Goal: Answer question/provide support

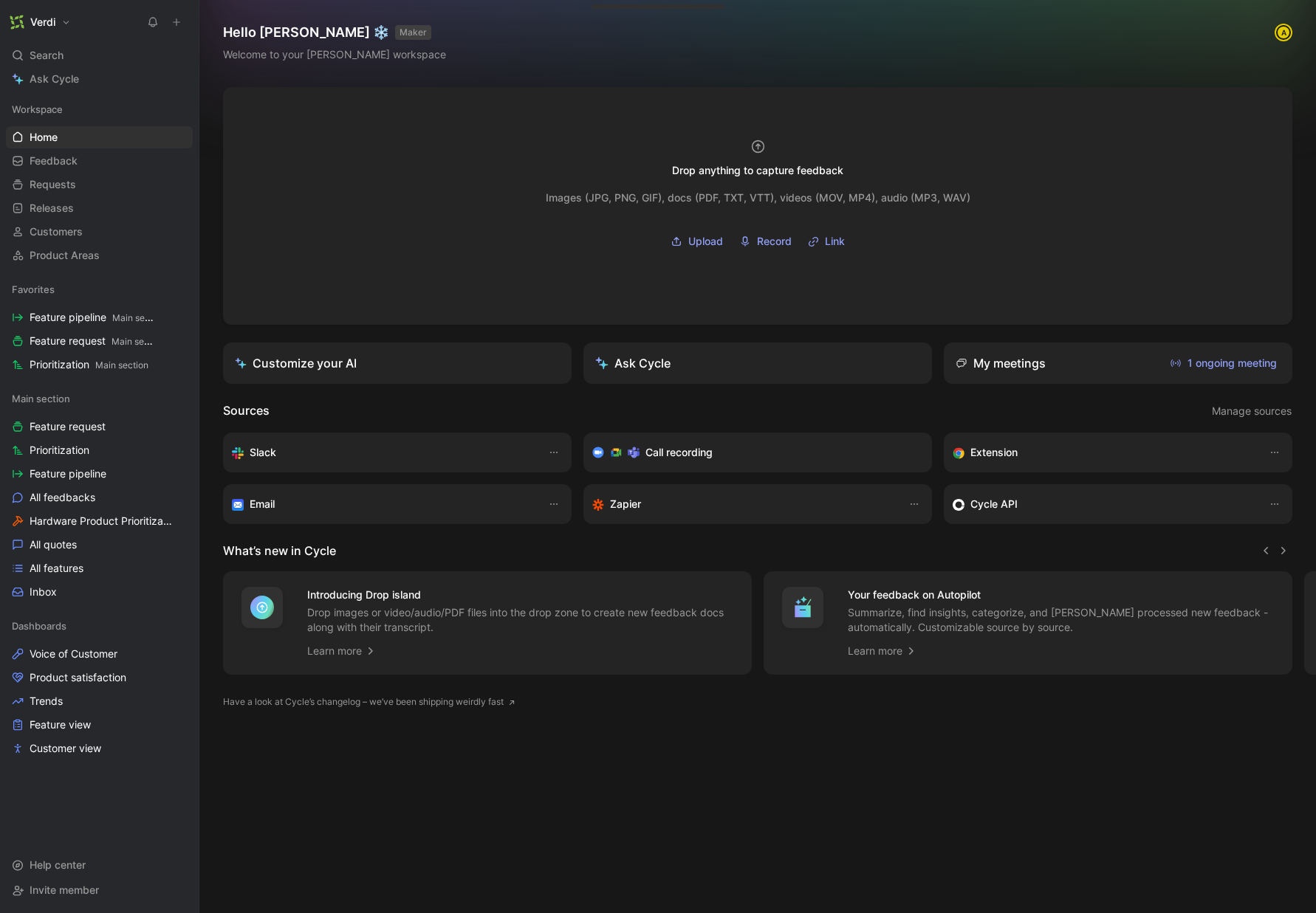
click at [178, 27] on icon at bounding box center [177, 22] width 11 height 11
click at [290, 30] on button "New feedback c" at bounding box center [275, 27] width 158 height 25
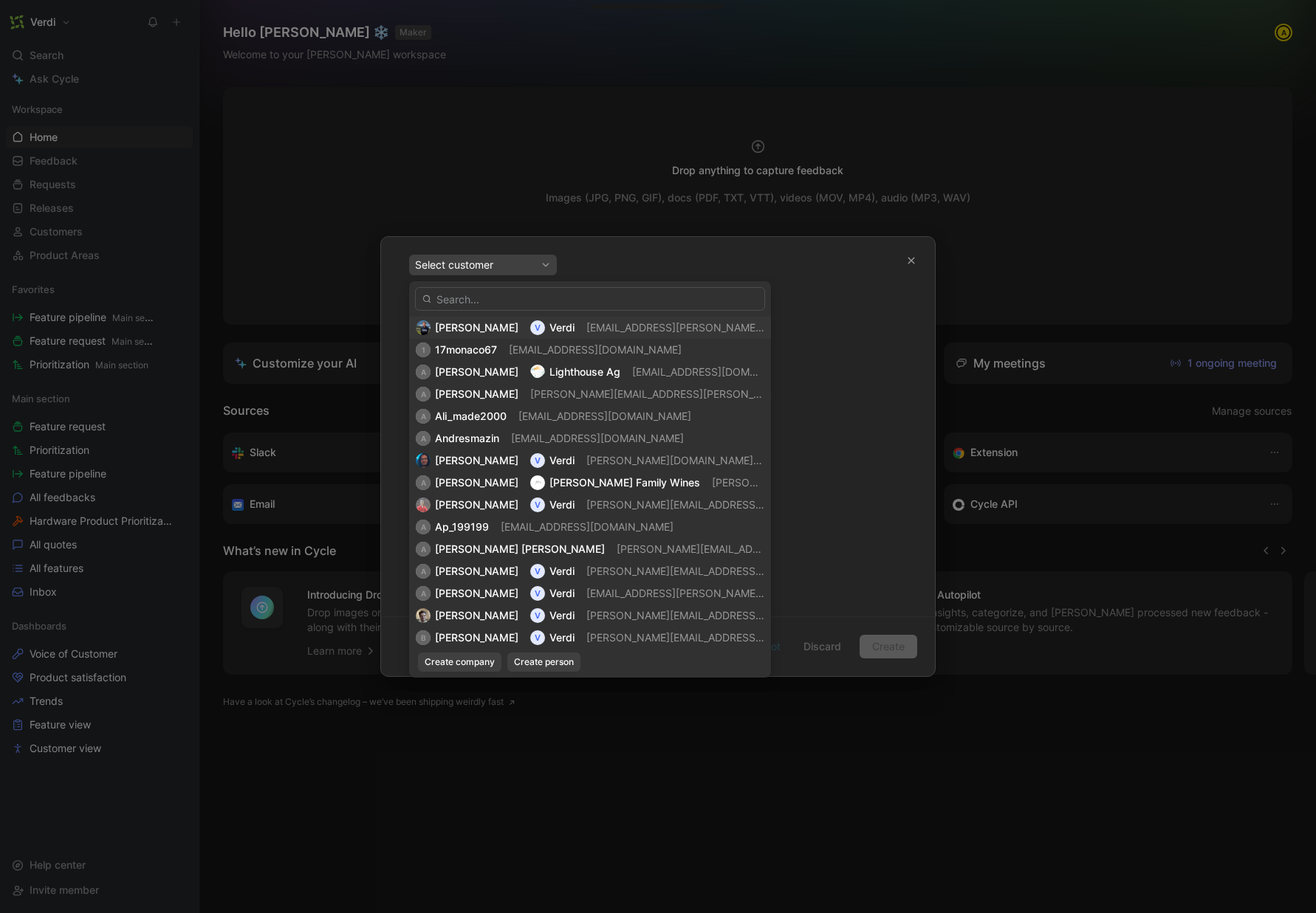
click at [473, 321] on span "[PERSON_NAME]" at bounding box center [476, 327] width 83 height 12
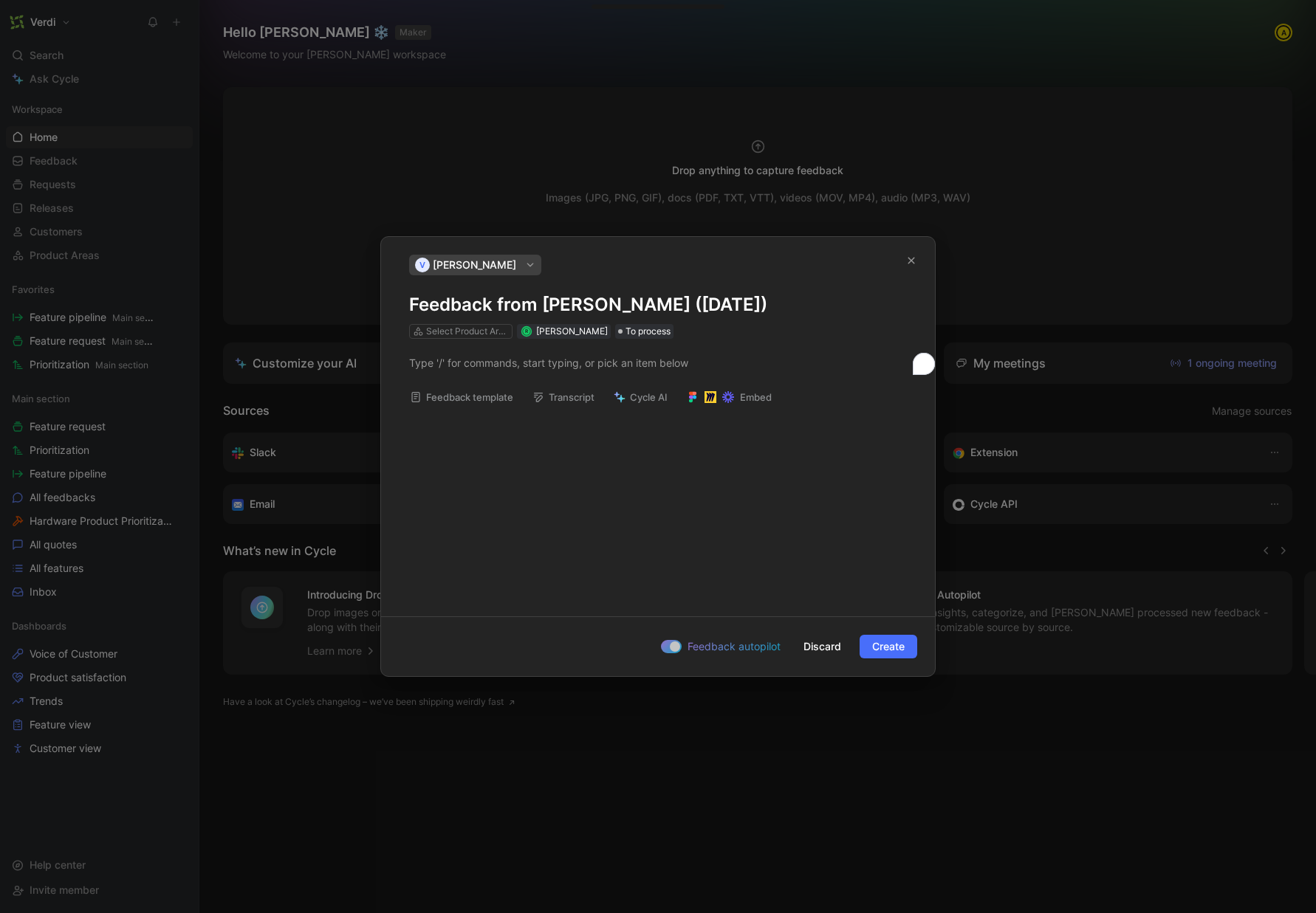
click at [446, 375] on div "To enrich screen reader interactions, please activate Accessibility in Grammarl…" at bounding box center [658, 362] width 554 height 48
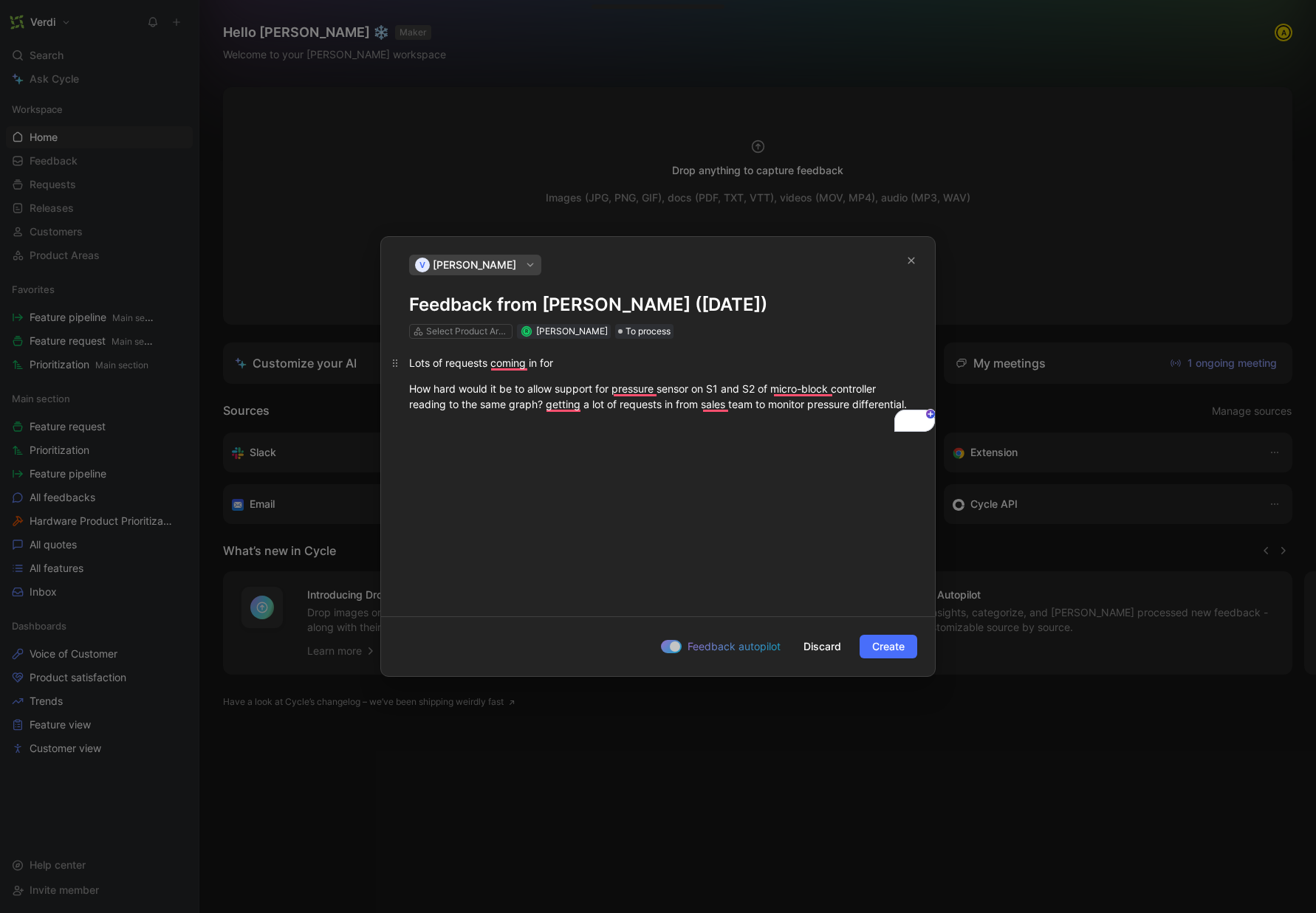
drag, startPoint x: 409, startPoint y: 385, endPoint x: 408, endPoint y: 367, distance: 18.0
click at [408, 367] on div "Lots of requests coming in for How hard would it be to allow support for pressu…" at bounding box center [658, 383] width 554 height 89
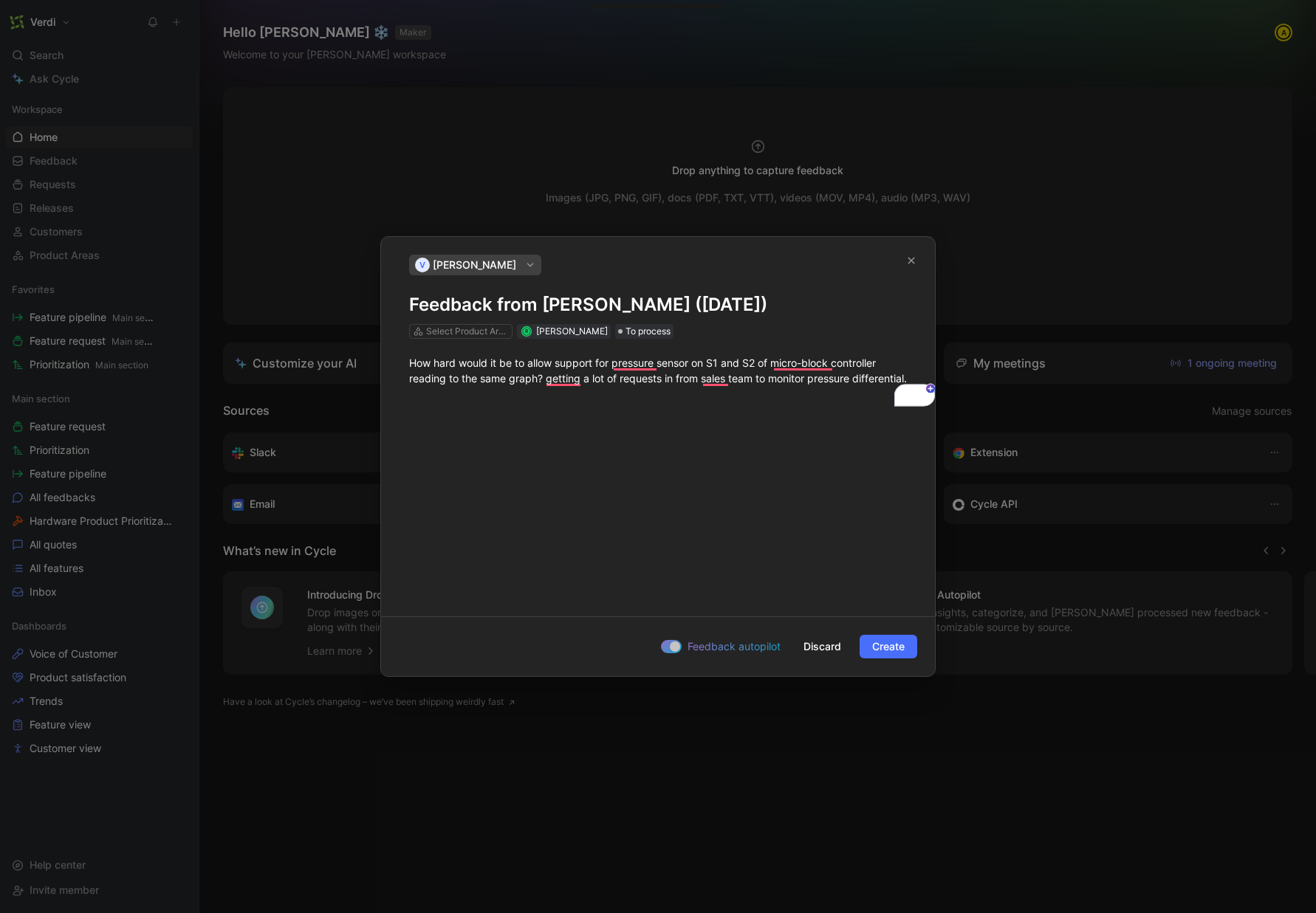
click at [409, 306] on h1 "Feedback from [PERSON_NAME] ([DATE])" at bounding box center [657, 304] width 498 height 24
click at [480, 384] on div "How hard would it be to allow support for pressure sensor on S1 and S2 of micro…" at bounding box center [657, 370] width 498 height 31
click at [491, 386] on div "How hard would it be to allow support for pressure sensor on S1 and S2 of micro…" at bounding box center [657, 370] width 498 height 31
click at [894, 647] on span "Create" at bounding box center [888, 646] width 33 height 18
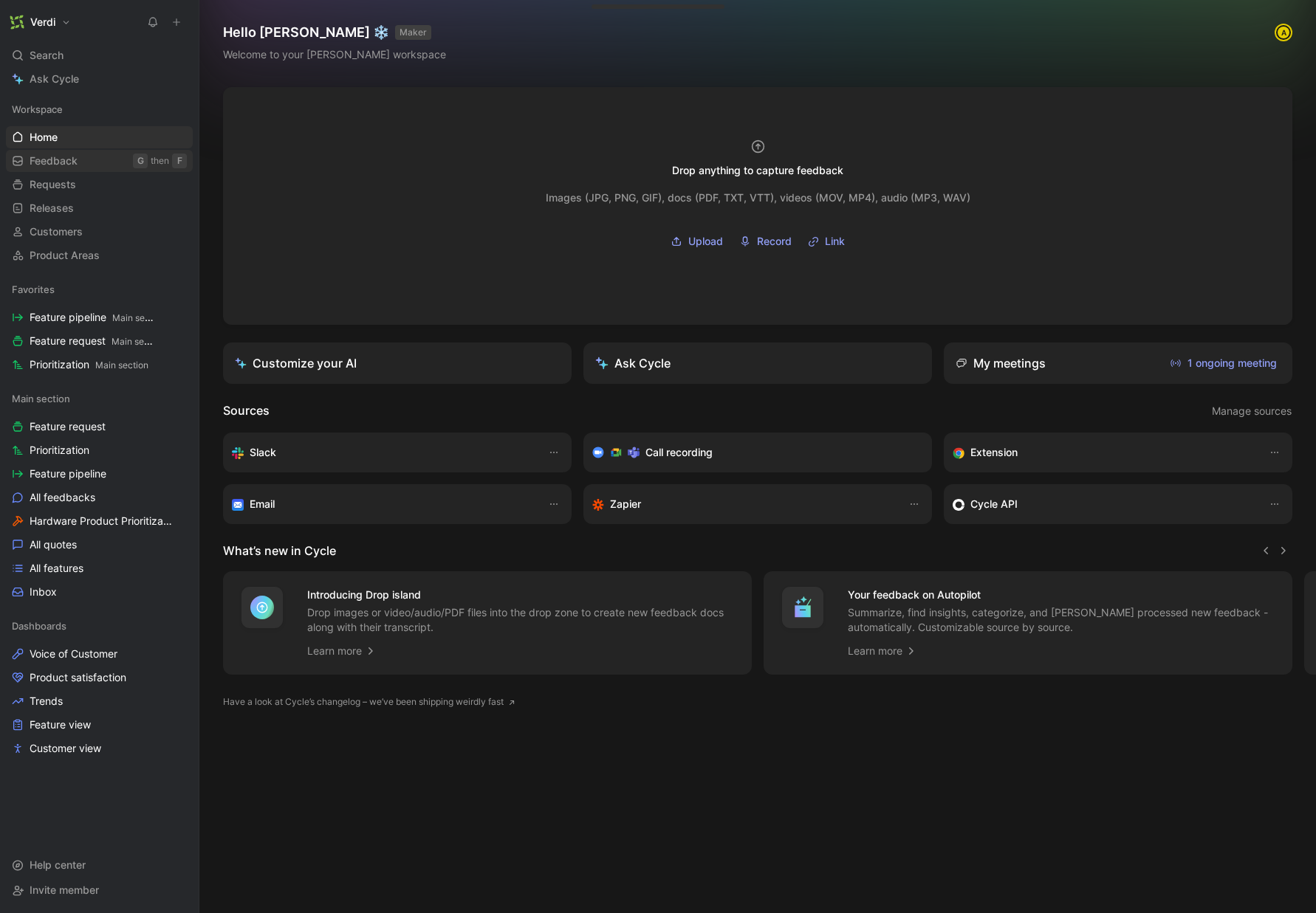
click at [114, 158] on link "Feedback G then F" at bounding box center [99, 161] width 187 height 22
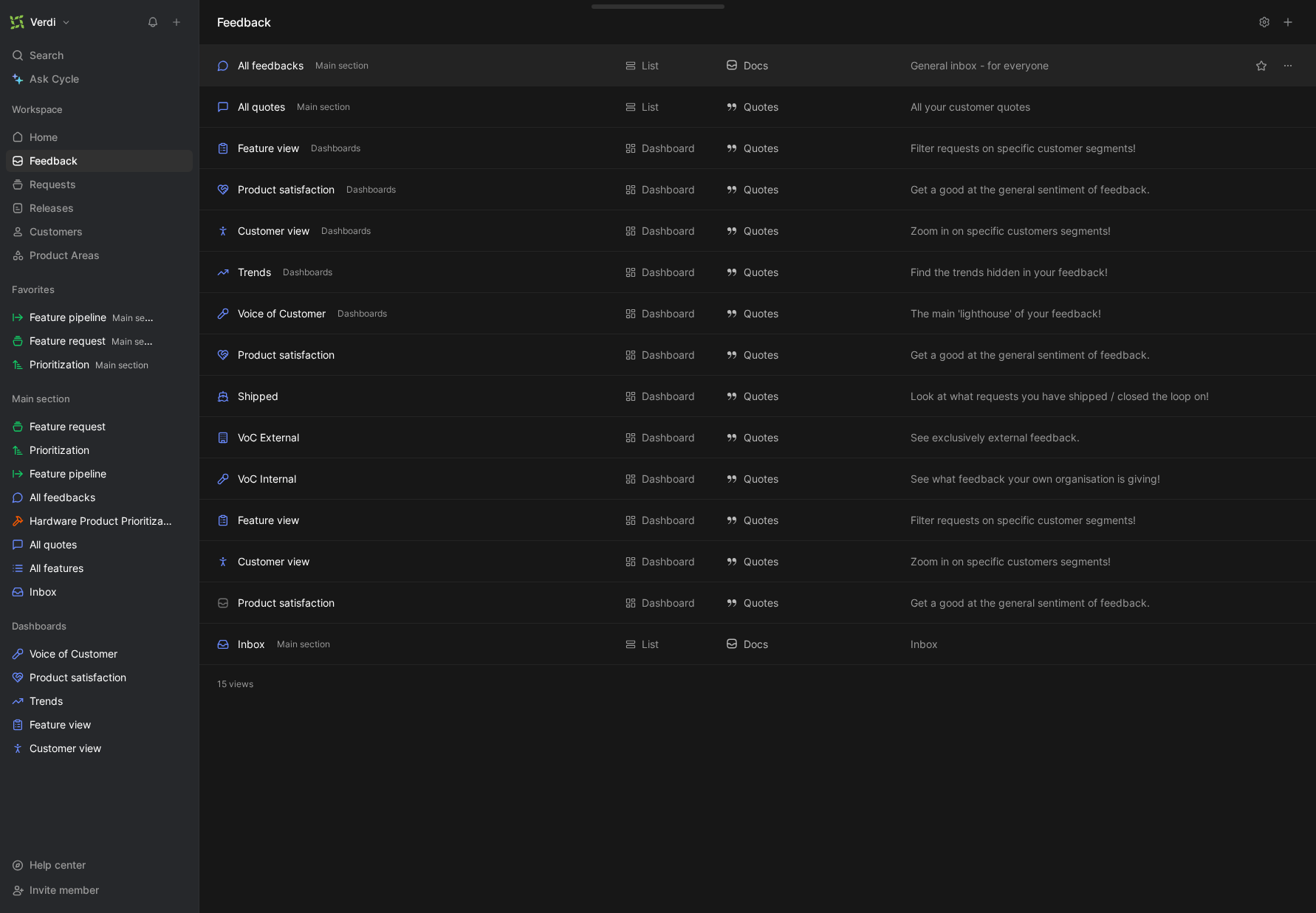
click at [289, 69] on div "All feedbacks" at bounding box center [271, 66] width 66 height 18
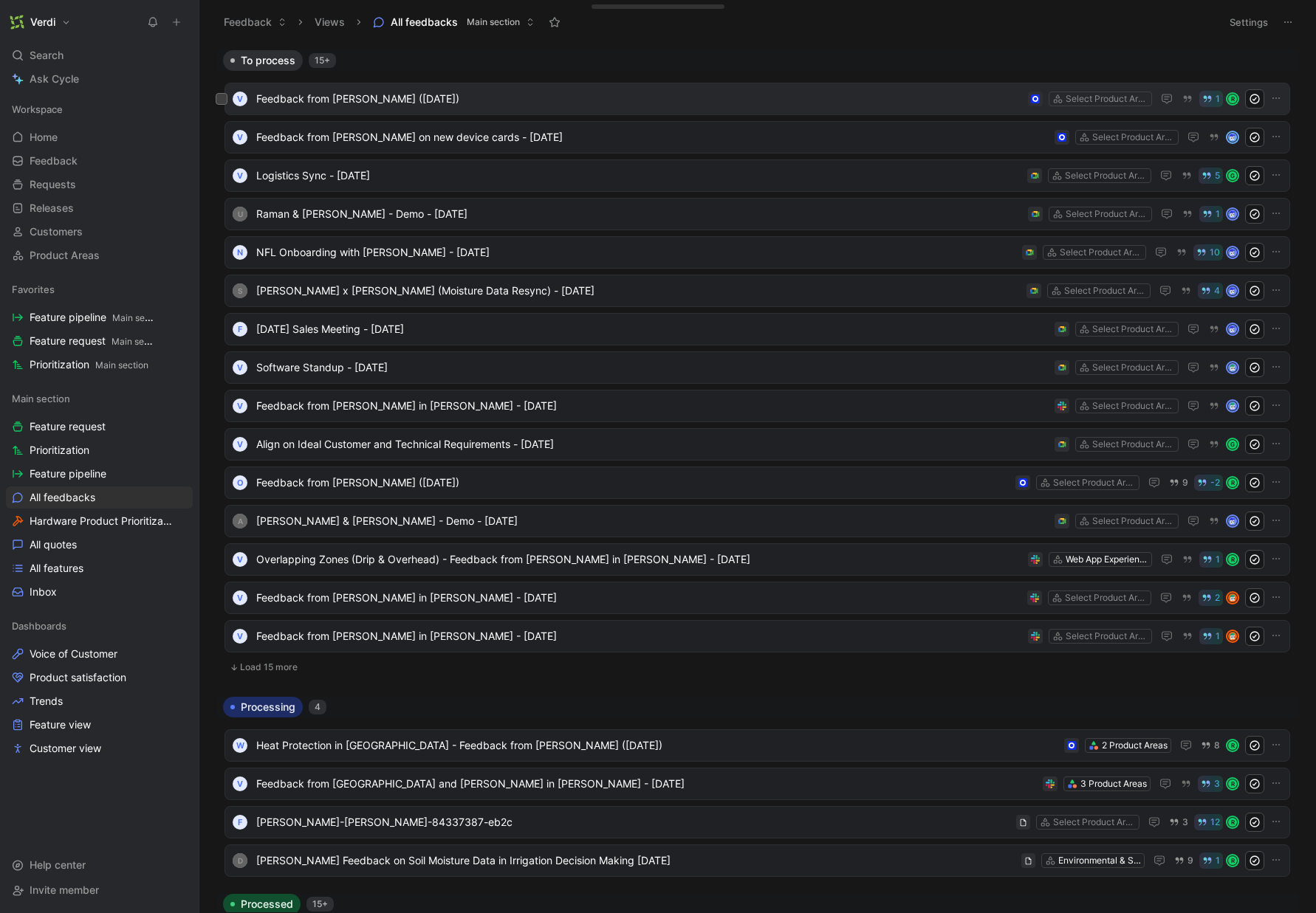
click at [358, 94] on span "Feedback from [PERSON_NAME] ([DATE])" at bounding box center [639, 98] width 766 height 18
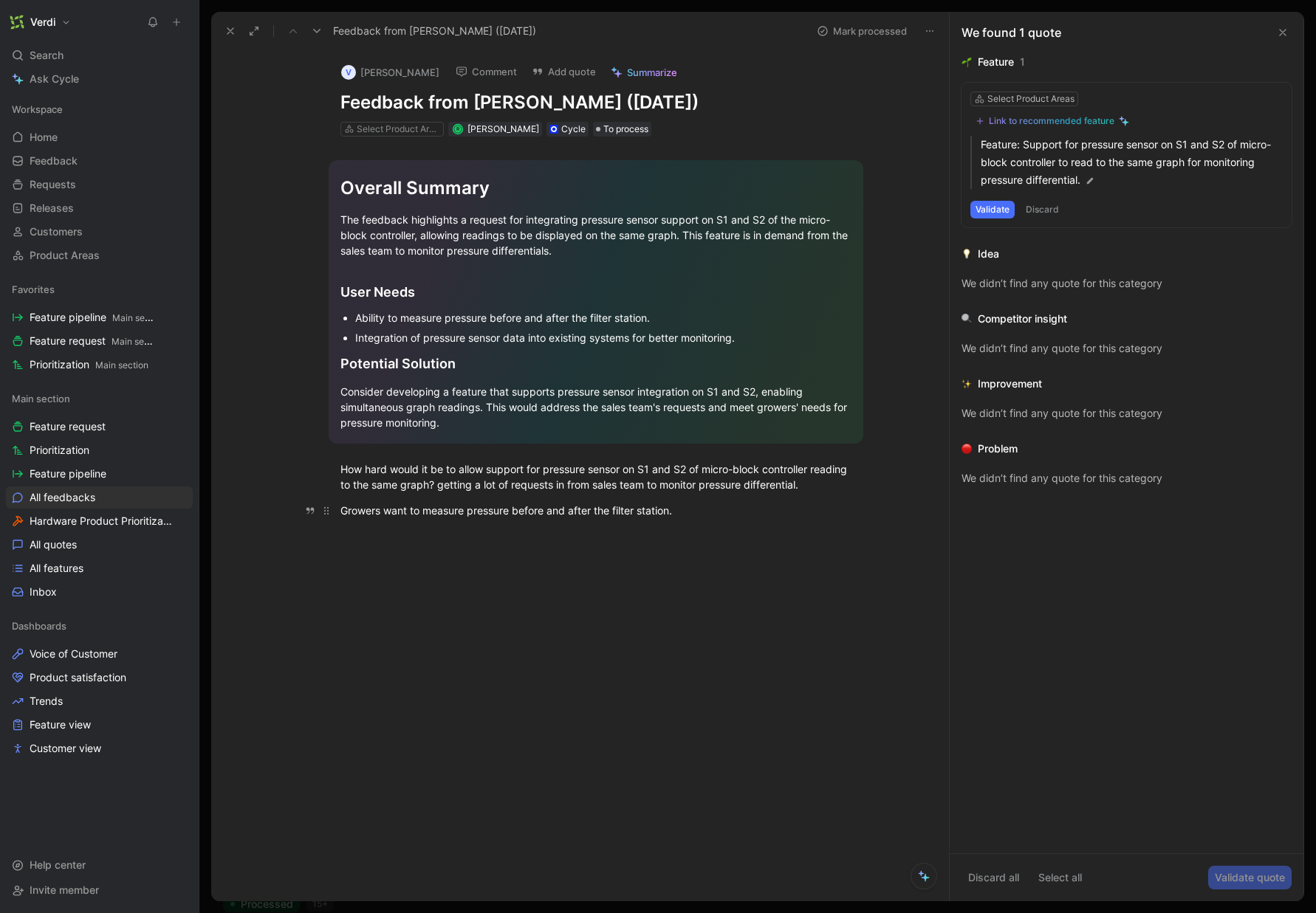
click at [709, 518] on p "Growers want to measure pressure before and after the filter station." at bounding box center [596, 511] width 567 height 24
click at [432, 541] on div "To enrich screen reader interactions, please activate Accessibility in Grammarl…" at bounding box center [595, 536] width 511 height 15
drag, startPoint x: 386, startPoint y: 469, endPoint x: 464, endPoint y: 473, distance: 78.1
click at [464, 473] on div "How hard would it be to allow support for pressure sensor on S1 and S2 of micro…" at bounding box center [595, 476] width 511 height 31
drag, startPoint x: 464, startPoint y: 473, endPoint x: 390, endPoint y: 475, distance: 74.0
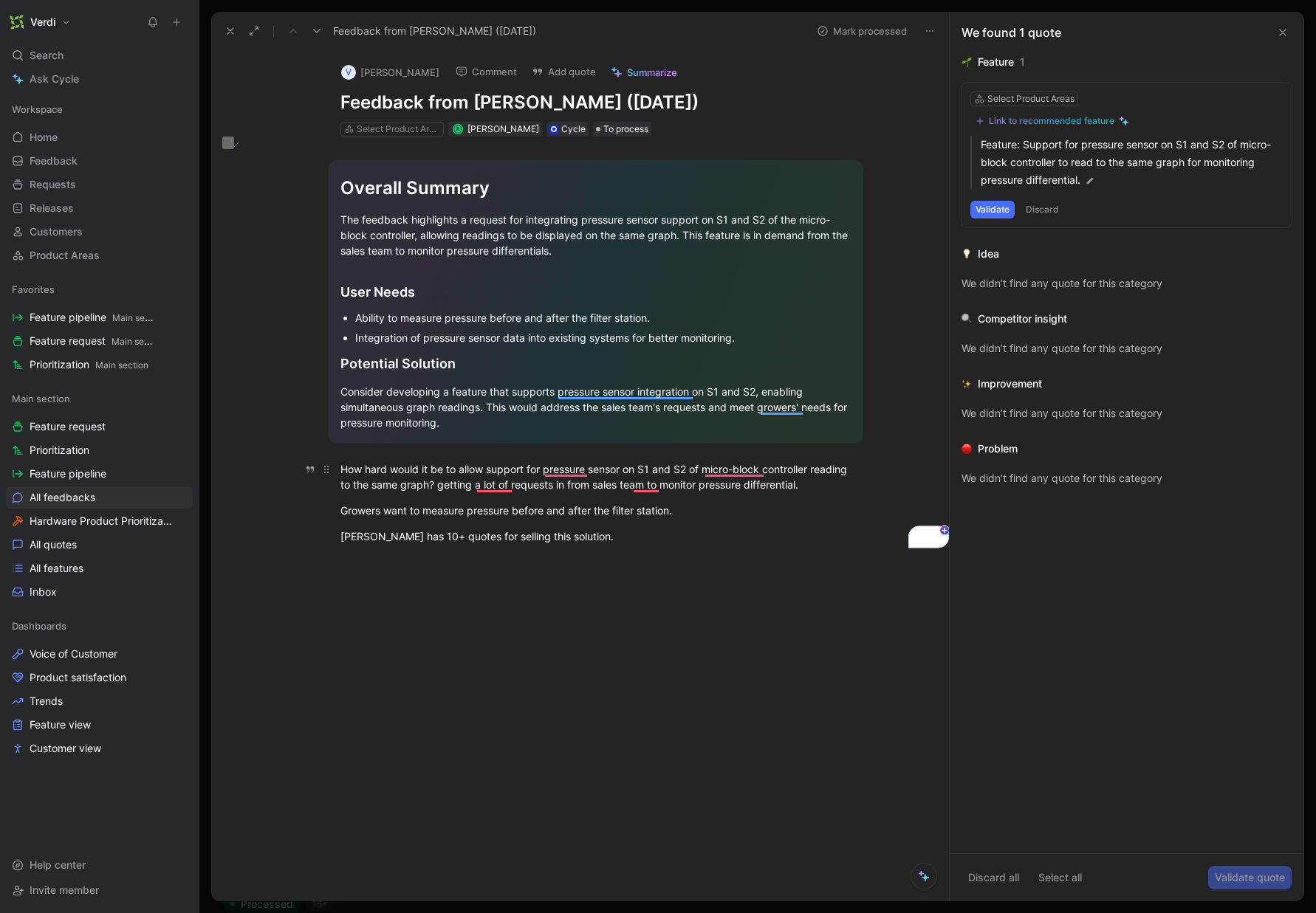
click at [464, 473] on div "How hard would it be to allow support for pressure sensor on S1 and S2 of micro…" at bounding box center [595, 476] width 511 height 31
drag, startPoint x: 398, startPoint y: 472, endPoint x: 435, endPoint y: 473, distance: 37.0
click at [435, 473] on div "How hard would it be to allow support for pressure sensor on S1 and S2 of micro…" at bounding box center [595, 476] width 511 height 31
drag, startPoint x: 445, startPoint y: 468, endPoint x: 528, endPoint y: 467, distance: 83.0
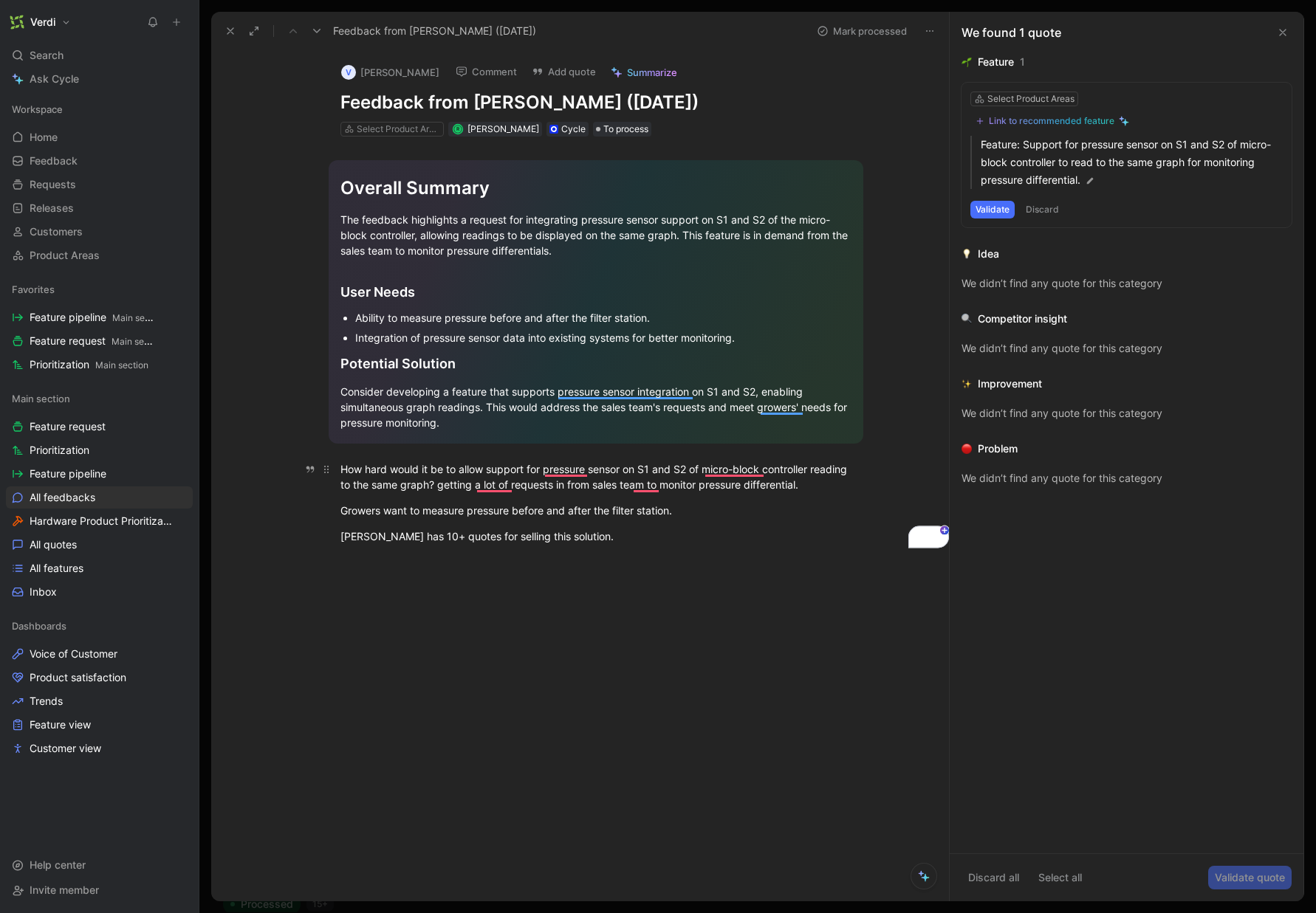
click at [528, 467] on div "How hard would it be to allow support for pressure sensor on S1 and S2 of micro…" at bounding box center [595, 476] width 511 height 31
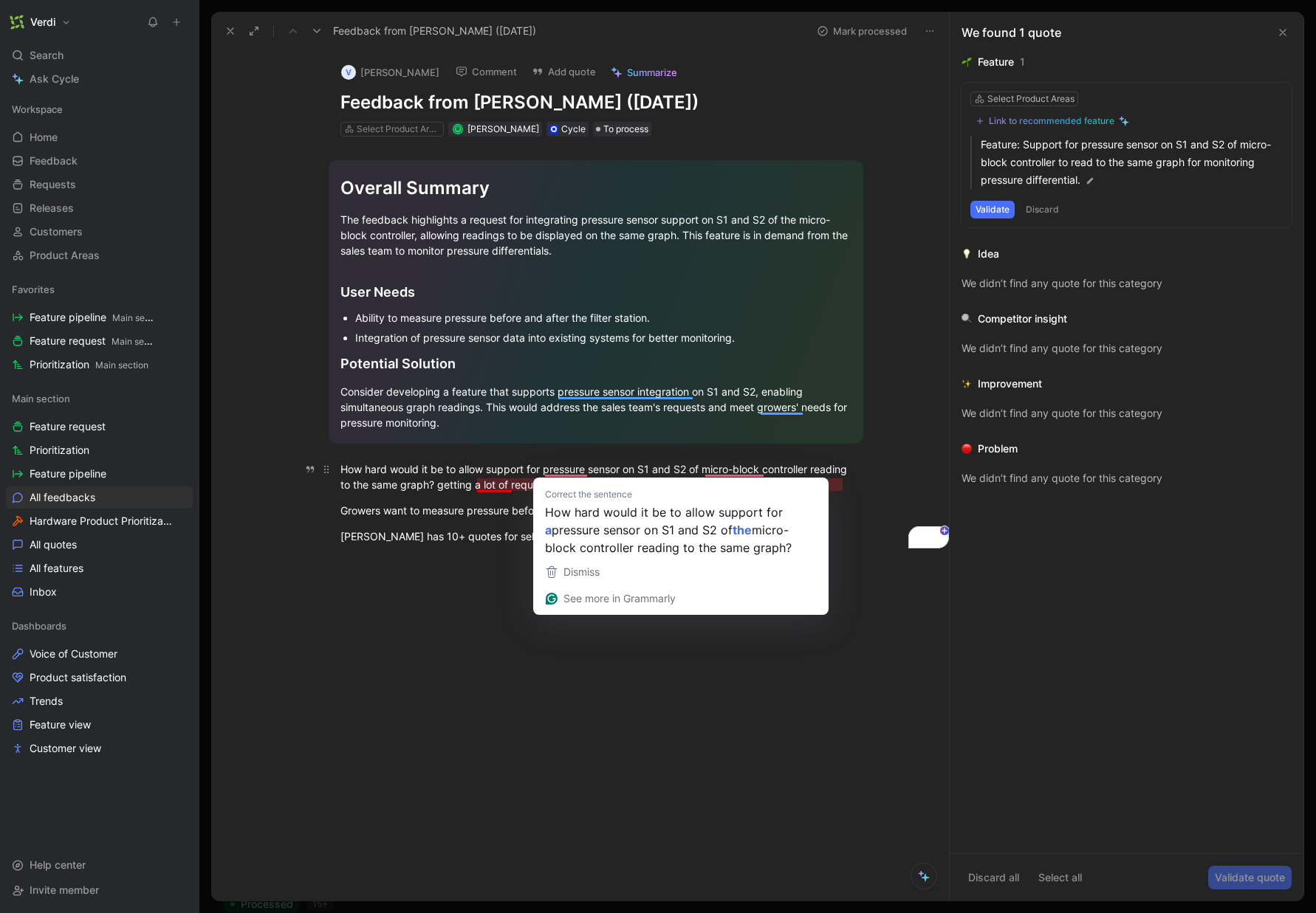
click at [509, 480] on div "How hard would it be to allow support for pressure sensor on S1 and S2 of micro…" at bounding box center [595, 476] width 511 height 31
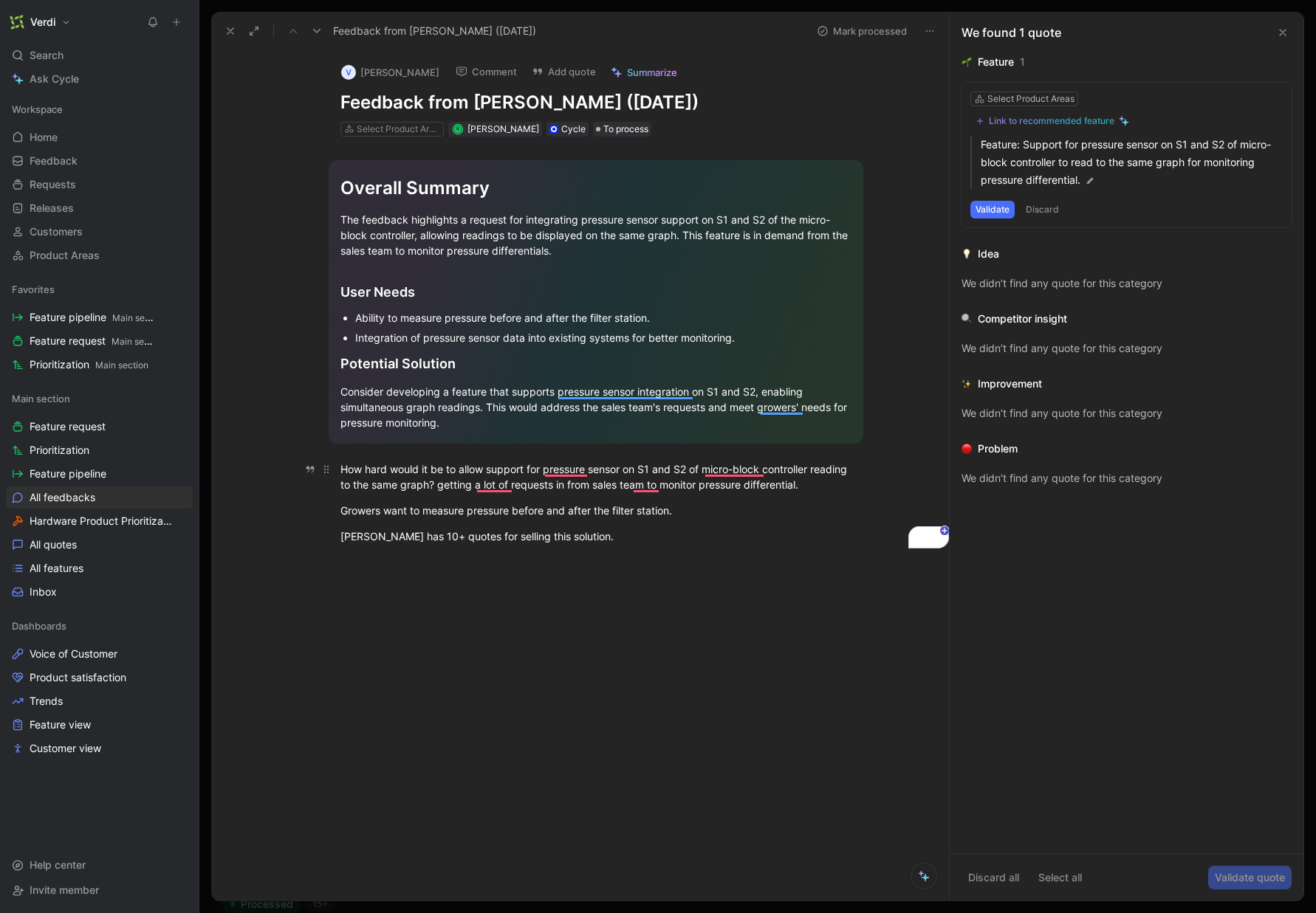
drag, startPoint x: 371, startPoint y: 470, endPoint x: 478, endPoint y: 475, distance: 107.1
click at [478, 475] on div "How hard would it be to allow support for pressure sensor on S1 and S2 of micro…" at bounding box center [595, 476] width 511 height 31
drag, startPoint x: 384, startPoint y: 540, endPoint x: 464, endPoint y: 540, distance: 80.0
click at [463, 540] on div "[PERSON_NAME] has 10+ quotes for selling this solution." at bounding box center [595, 536] width 511 height 15
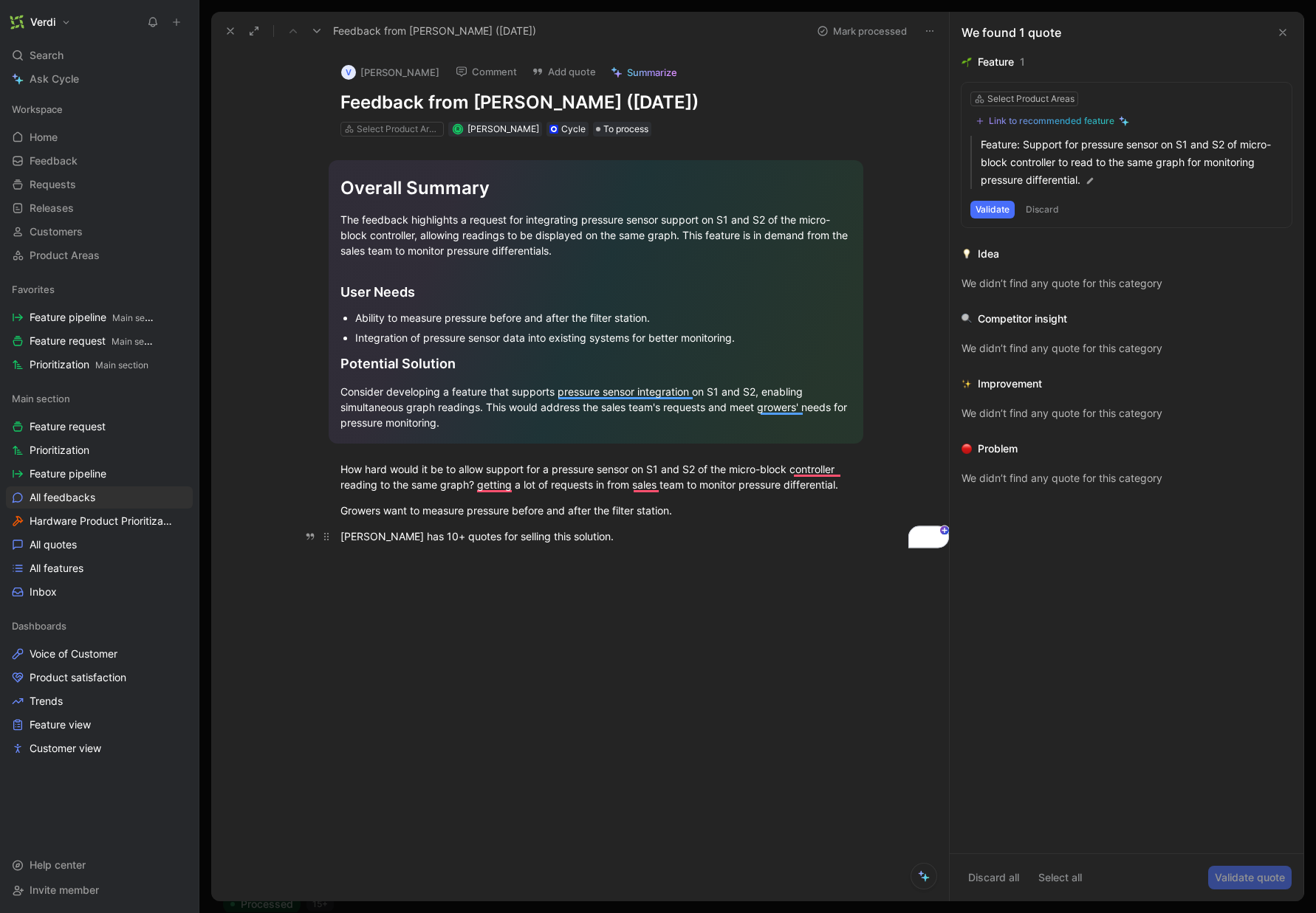
drag, startPoint x: 464, startPoint y: 540, endPoint x: 545, endPoint y: 545, distance: 81.2
click at [465, 540] on div "[PERSON_NAME] has 10+ quotes for selling this solution." at bounding box center [595, 536] width 511 height 15
click at [595, 546] on p "[PERSON_NAME] has 10+ quotes for selling this solution." at bounding box center [596, 537] width 567 height 24
click at [648, 533] on div "[PERSON_NAME] has 10+ quotes for selling this solution." at bounding box center [595, 536] width 511 height 15
